Goal: Information Seeking & Learning: Check status

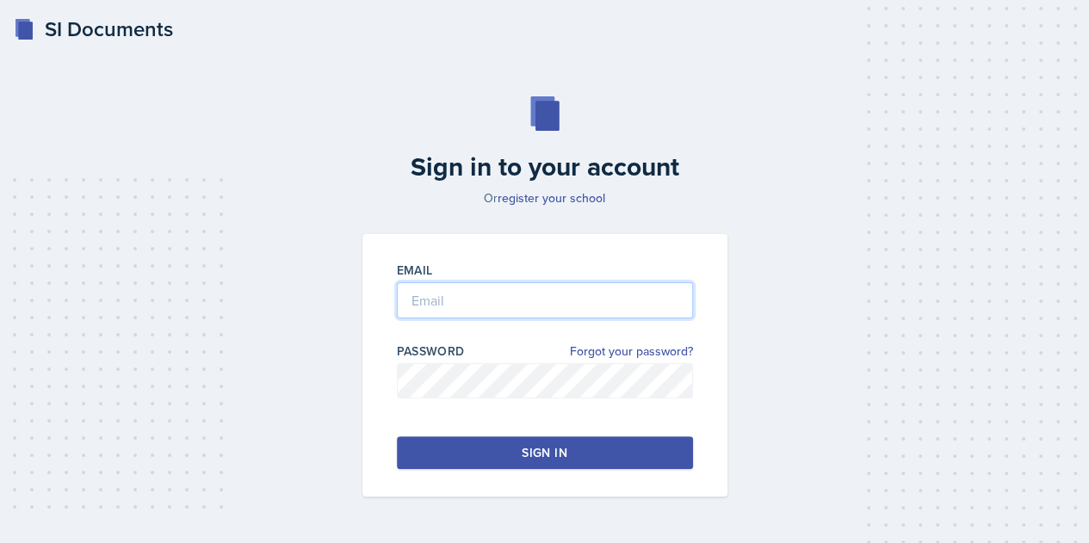
type input "[EMAIL_ADDRESS][DOMAIN_NAME]"
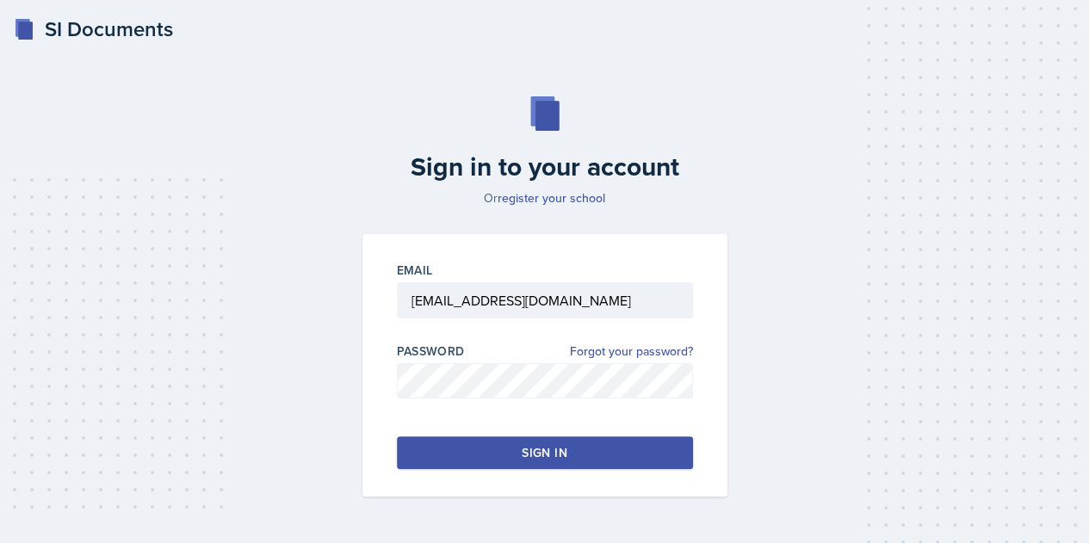
click at [585, 454] on button "Sign in" at bounding box center [545, 452] width 296 height 33
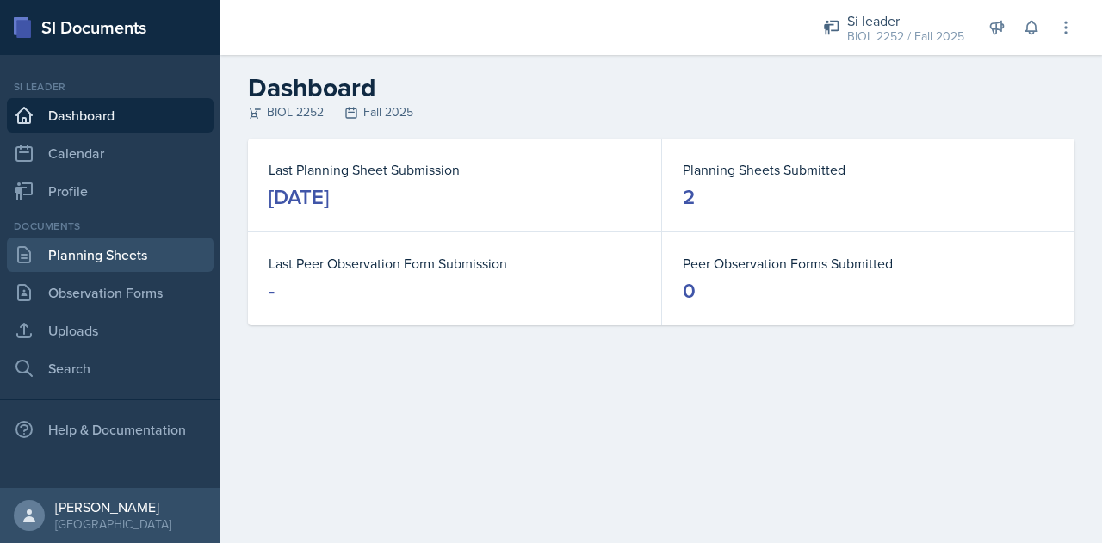
click at [141, 262] on link "Planning Sheets" at bounding box center [110, 255] width 207 height 34
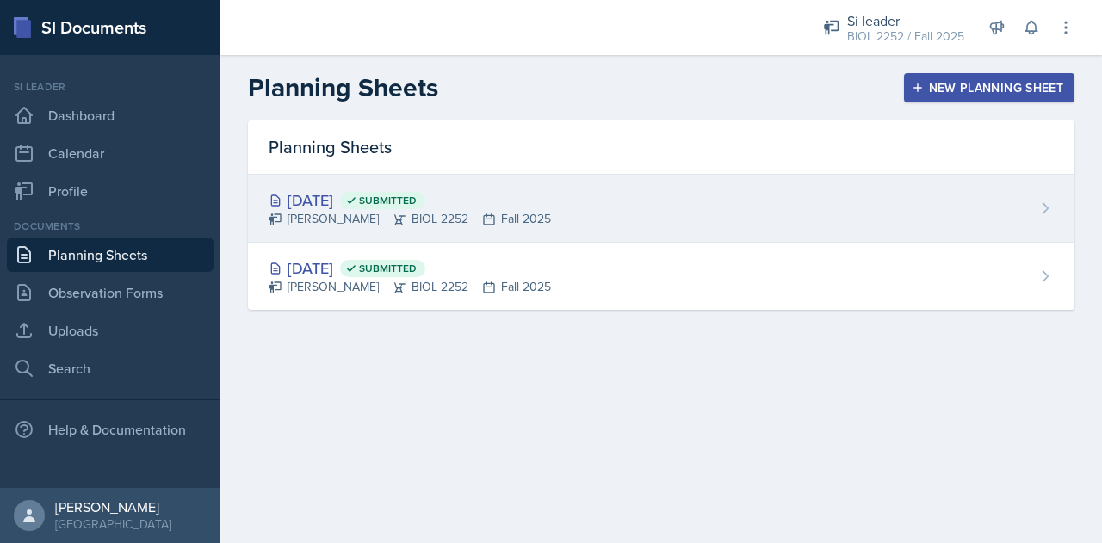
click at [697, 214] on div "[DATE] Submitted [PERSON_NAME] BIOL 2252 Fall 2025" at bounding box center [661, 209] width 826 height 68
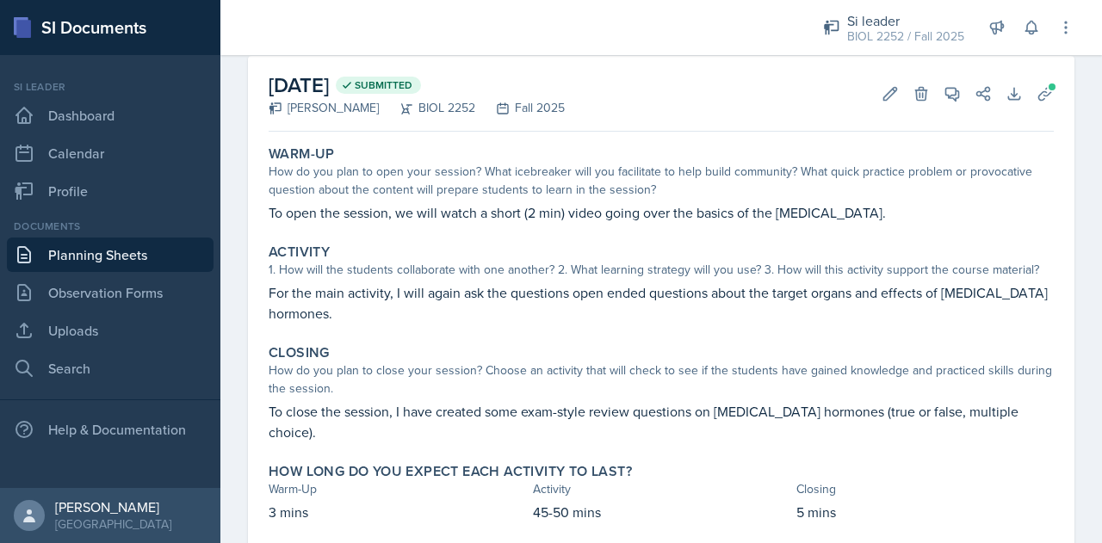
scroll to position [78, 0]
click at [1047, 88] on span at bounding box center [1052, 88] width 10 height 10
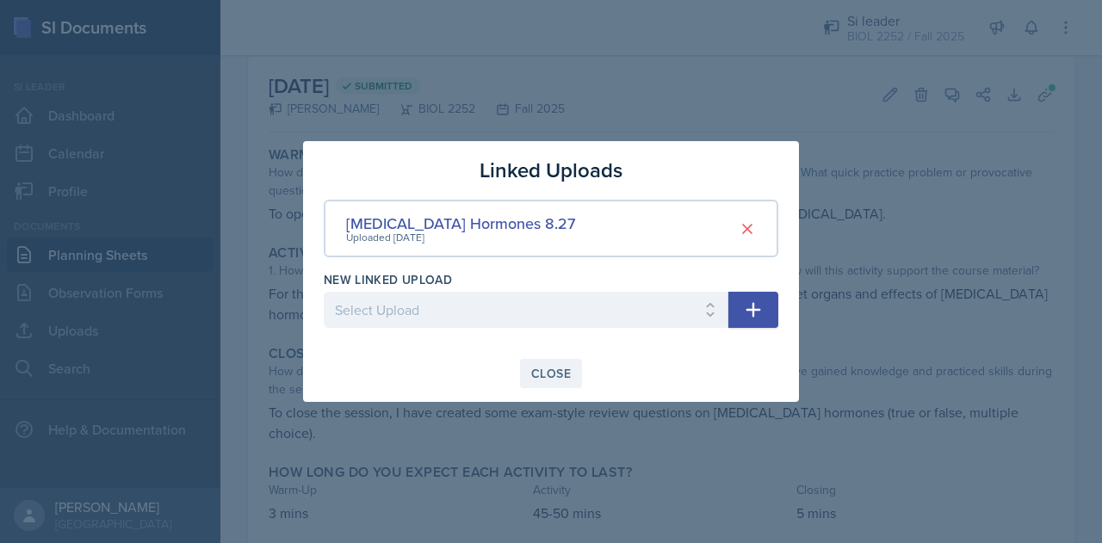
click at [557, 383] on button "Close" at bounding box center [551, 373] width 62 height 29
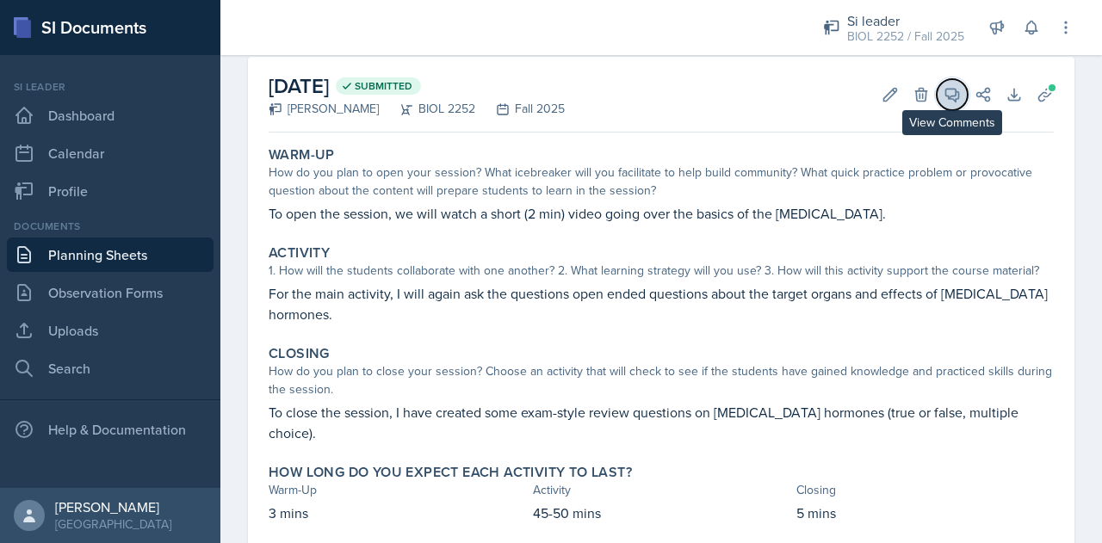
click at [945, 81] on button "View Comments" at bounding box center [951, 94] width 31 height 31
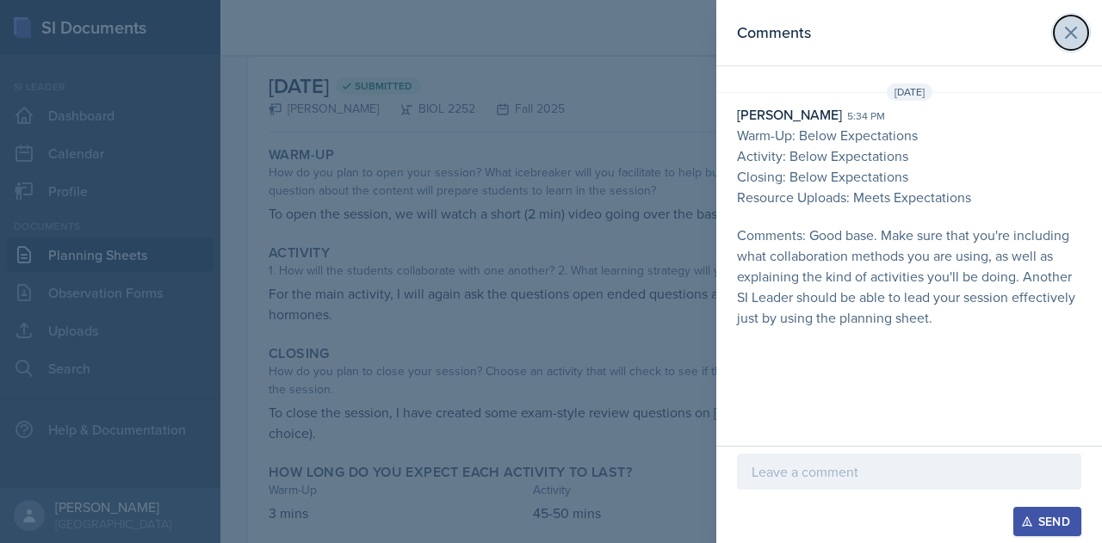
click at [1069, 37] on icon at bounding box center [1070, 32] width 21 height 21
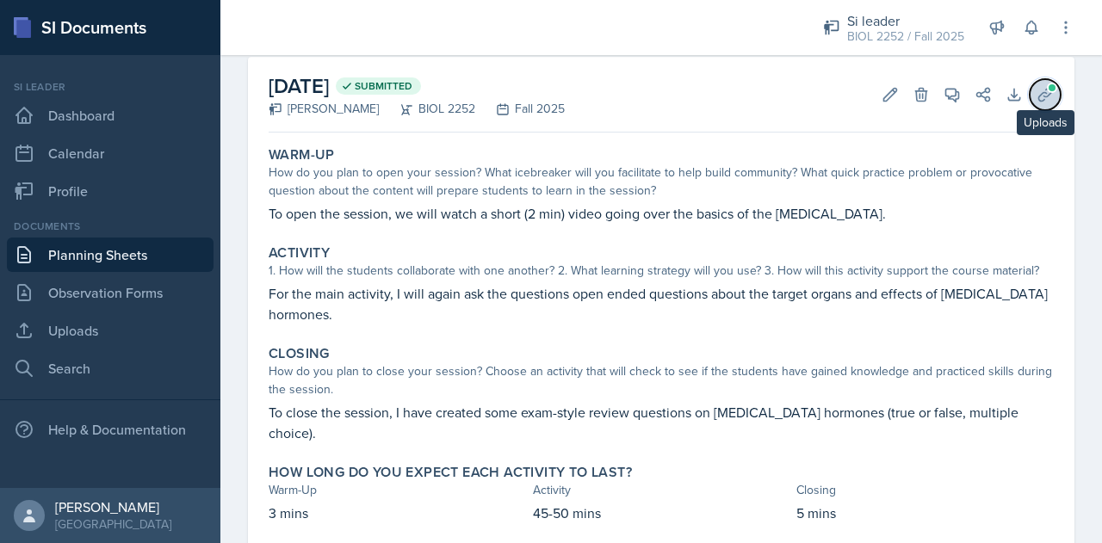
click at [1029, 104] on button "Uploads" at bounding box center [1044, 94] width 31 height 31
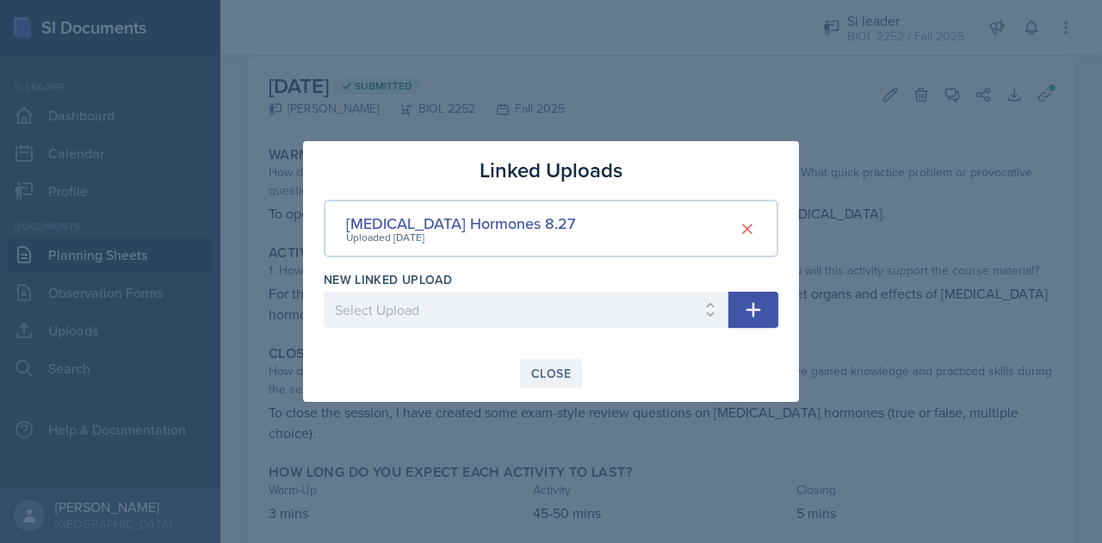
click at [555, 386] on button "Close" at bounding box center [551, 373] width 62 height 29
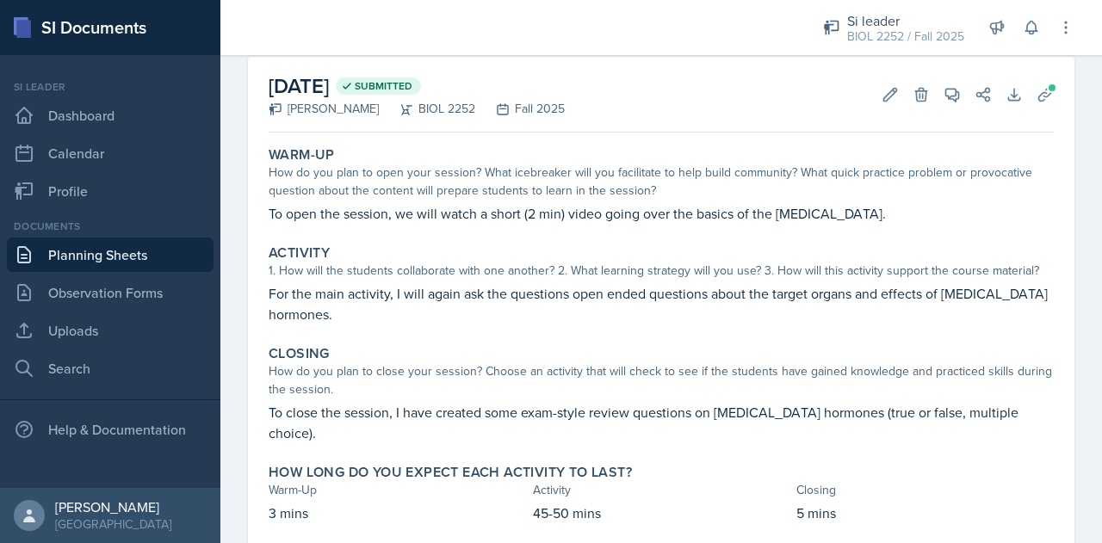
click at [124, 249] on link "Planning Sheets" at bounding box center [110, 255] width 207 height 34
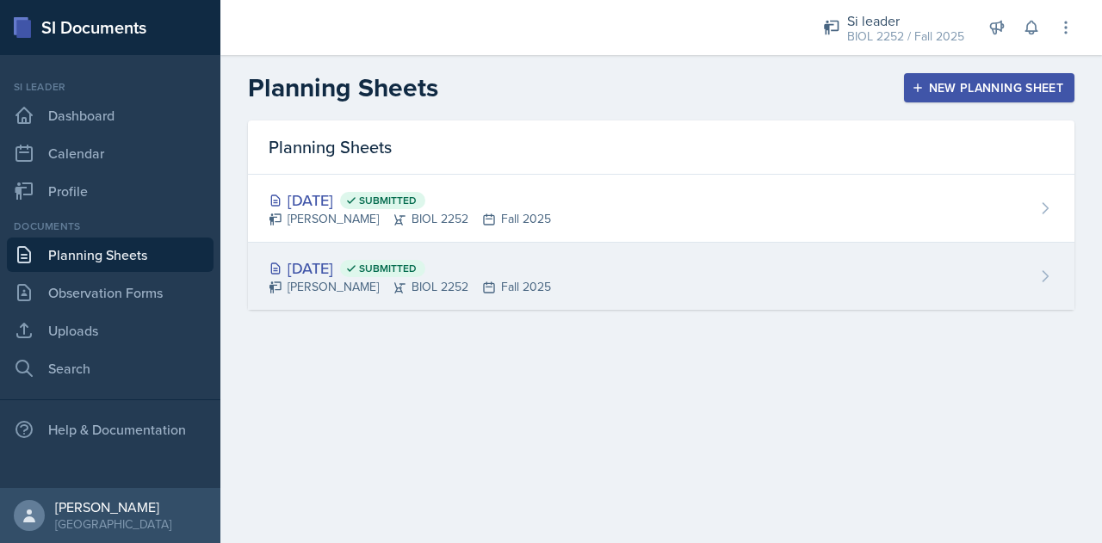
click at [568, 276] on div "[DATE] Submitted [PERSON_NAME] BIOL 2252 Fall 2025" at bounding box center [661, 276] width 826 height 67
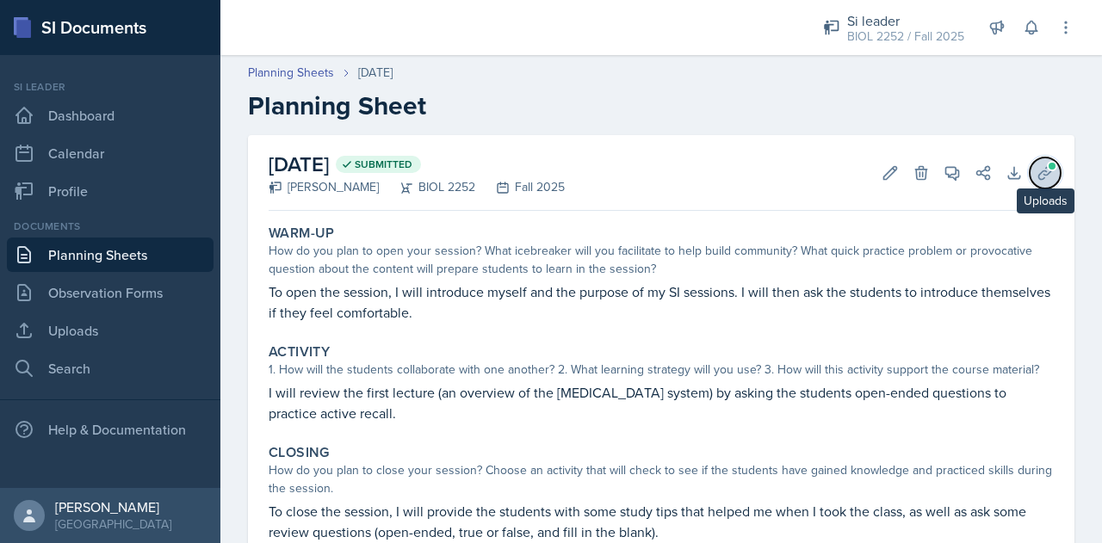
click at [1029, 162] on button "Uploads" at bounding box center [1044, 173] width 31 height 31
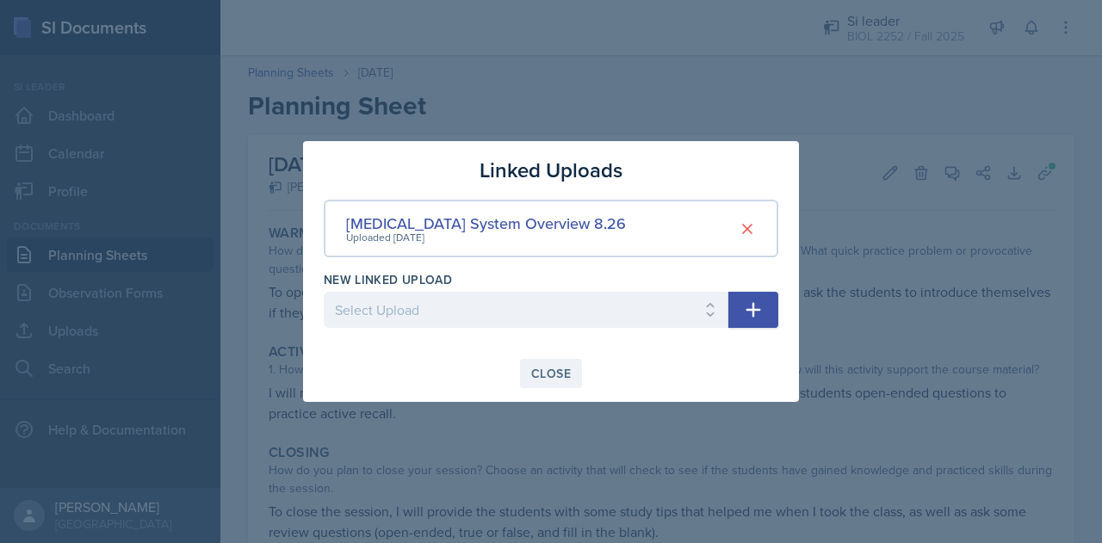
click at [575, 368] on button "Close" at bounding box center [551, 373] width 62 height 29
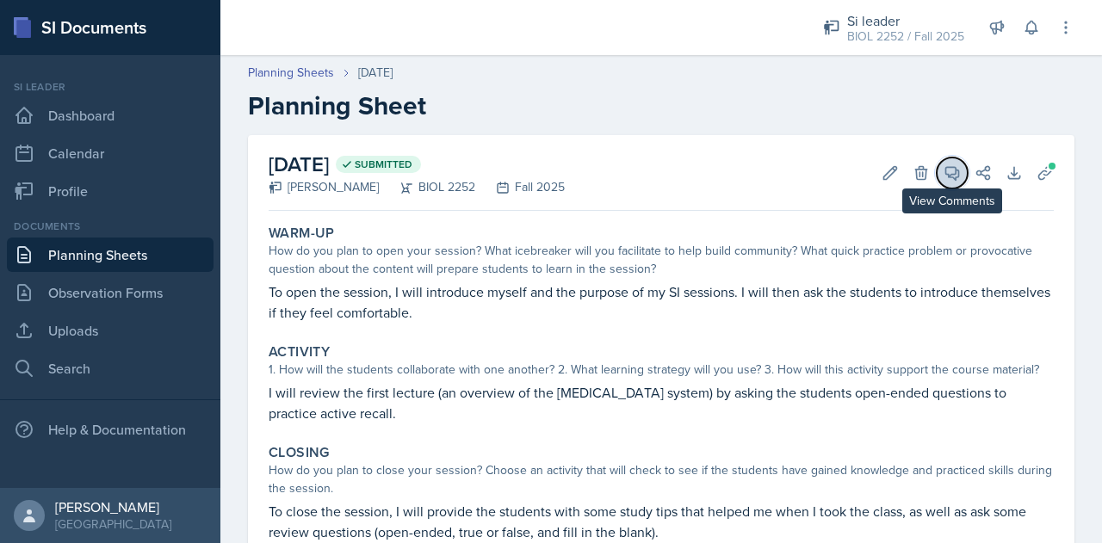
click at [946, 167] on icon at bounding box center [952, 173] width 13 height 13
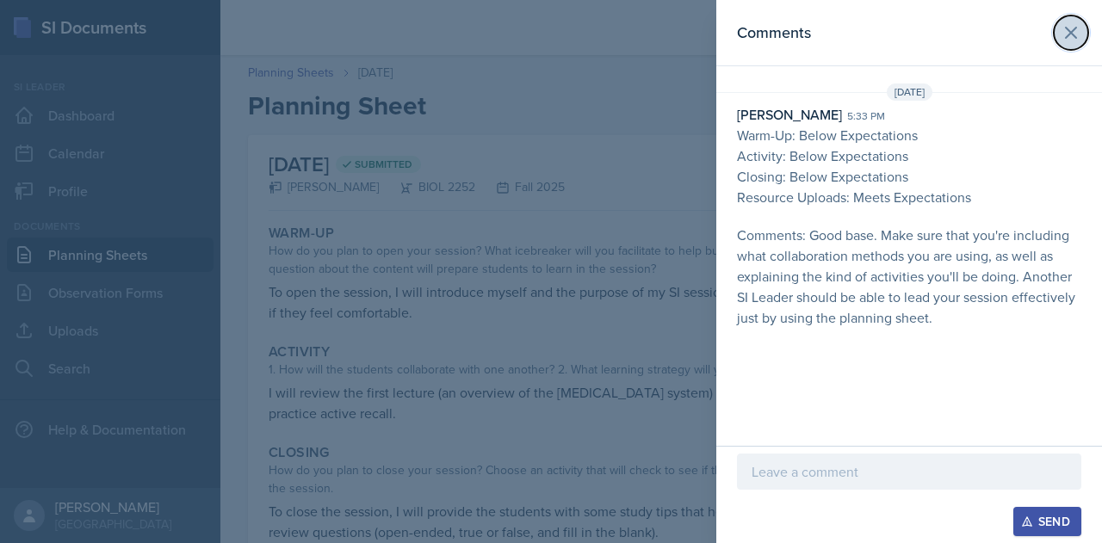
click at [1068, 25] on icon at bounding box center [1070, 32] width 21 height 21
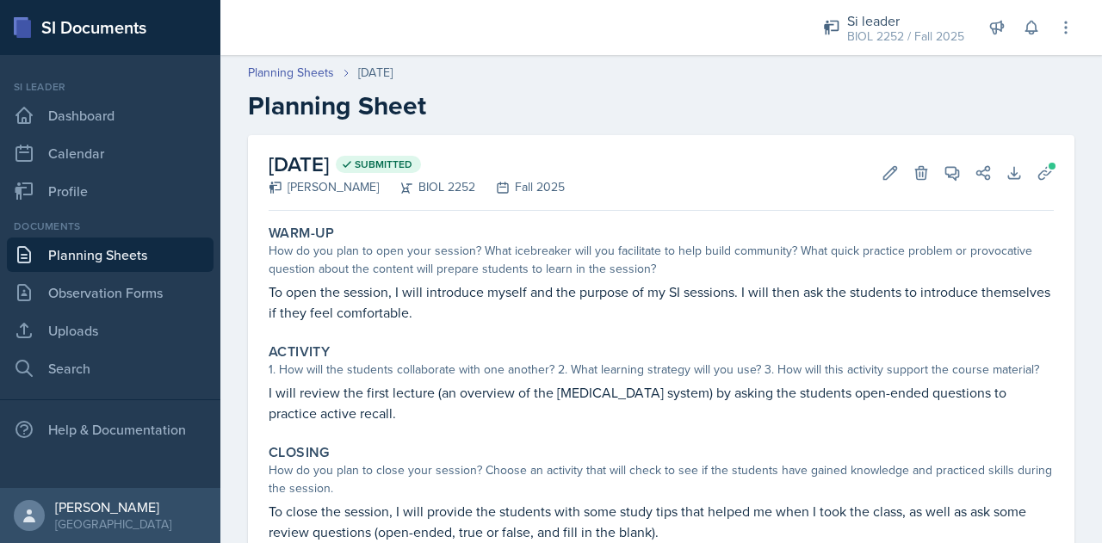
click at [74, 250] on link "Planning Sheets" at bounding box center [110, 255] width 207 height 34
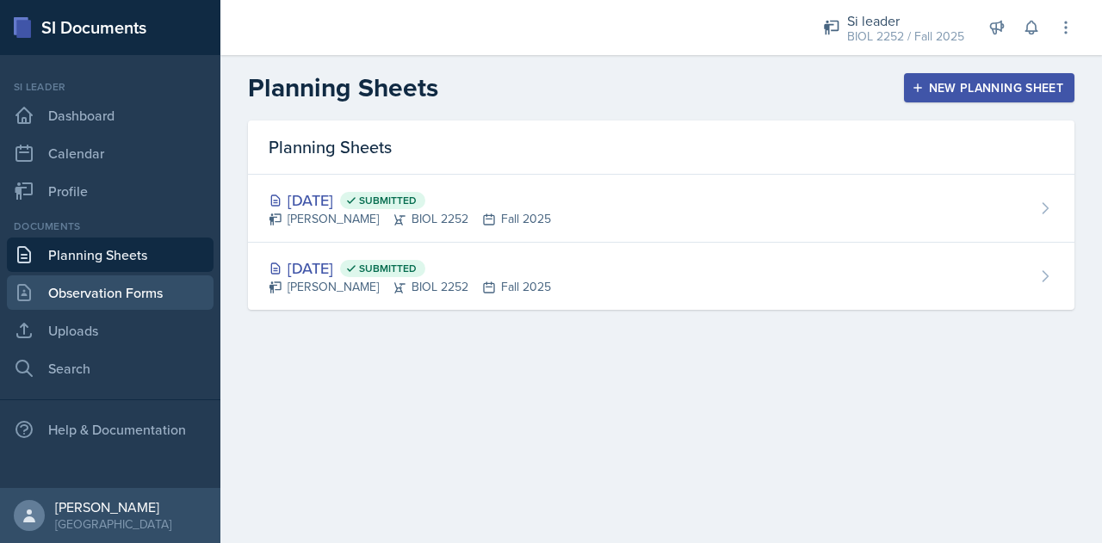
click at [102, 292] on link "Observation Forms" at bounding box center [110, 292] width 207 height 34
